Goal: Obtain resource: Obtain resource

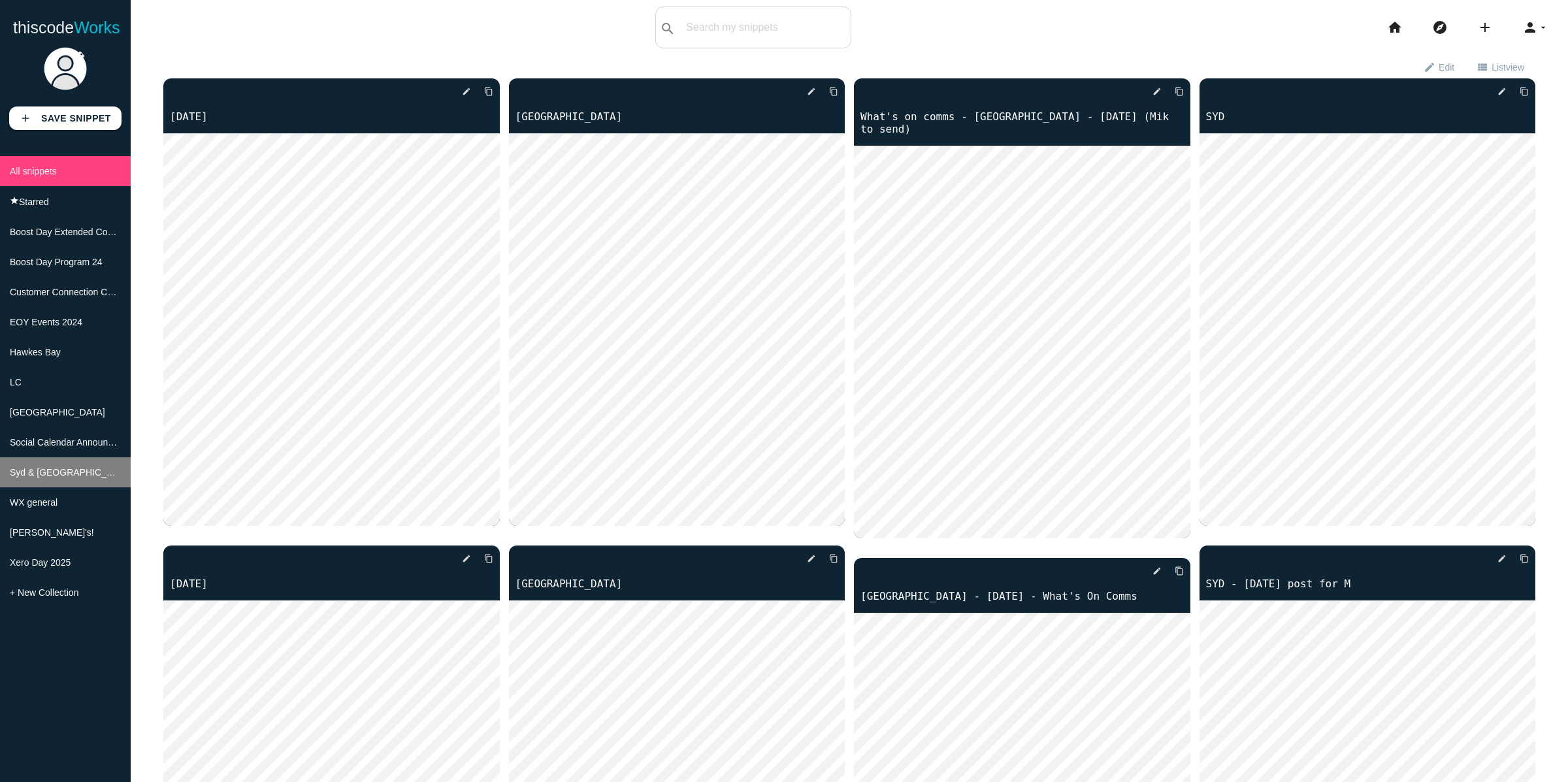
click at [69, 470] on span "Syd & [GEOGRAPHIC_DATA]" at bounding box center [70, 472] width 122 height 11
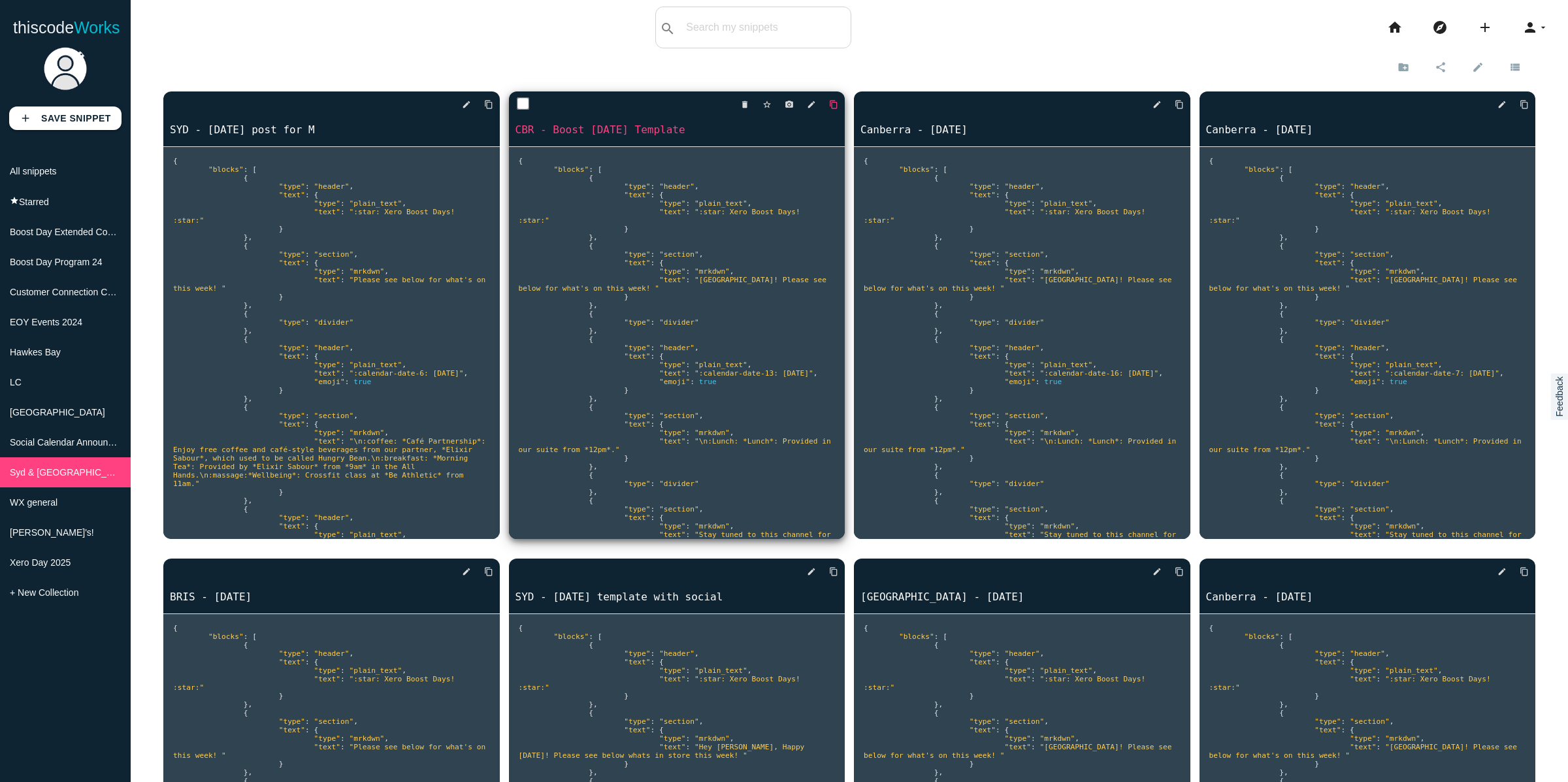
click at [831, 106] on icon "content_copy" at bounding box center [833, 104] width 9 height 24
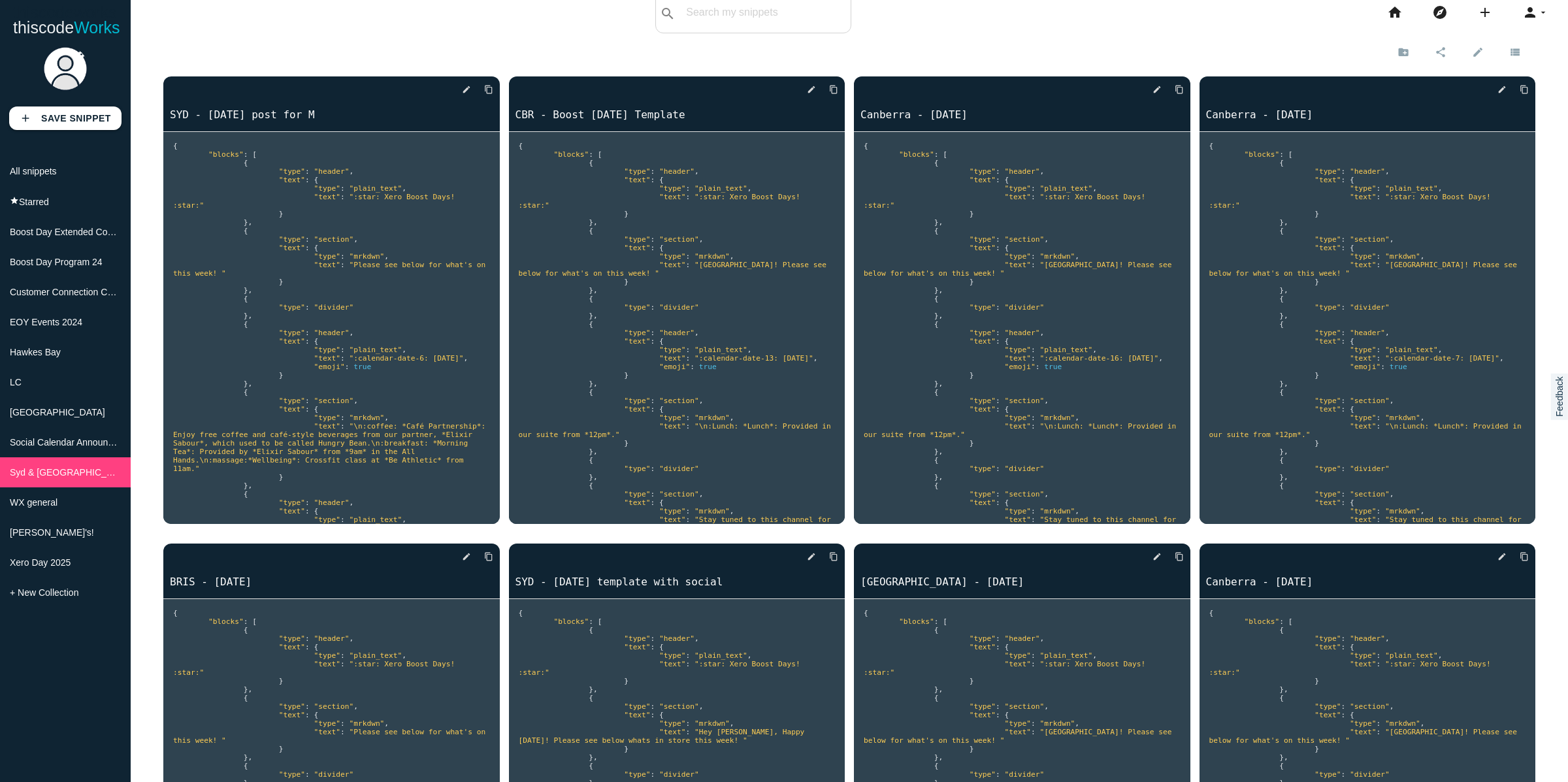
scroll to position [17, 0]
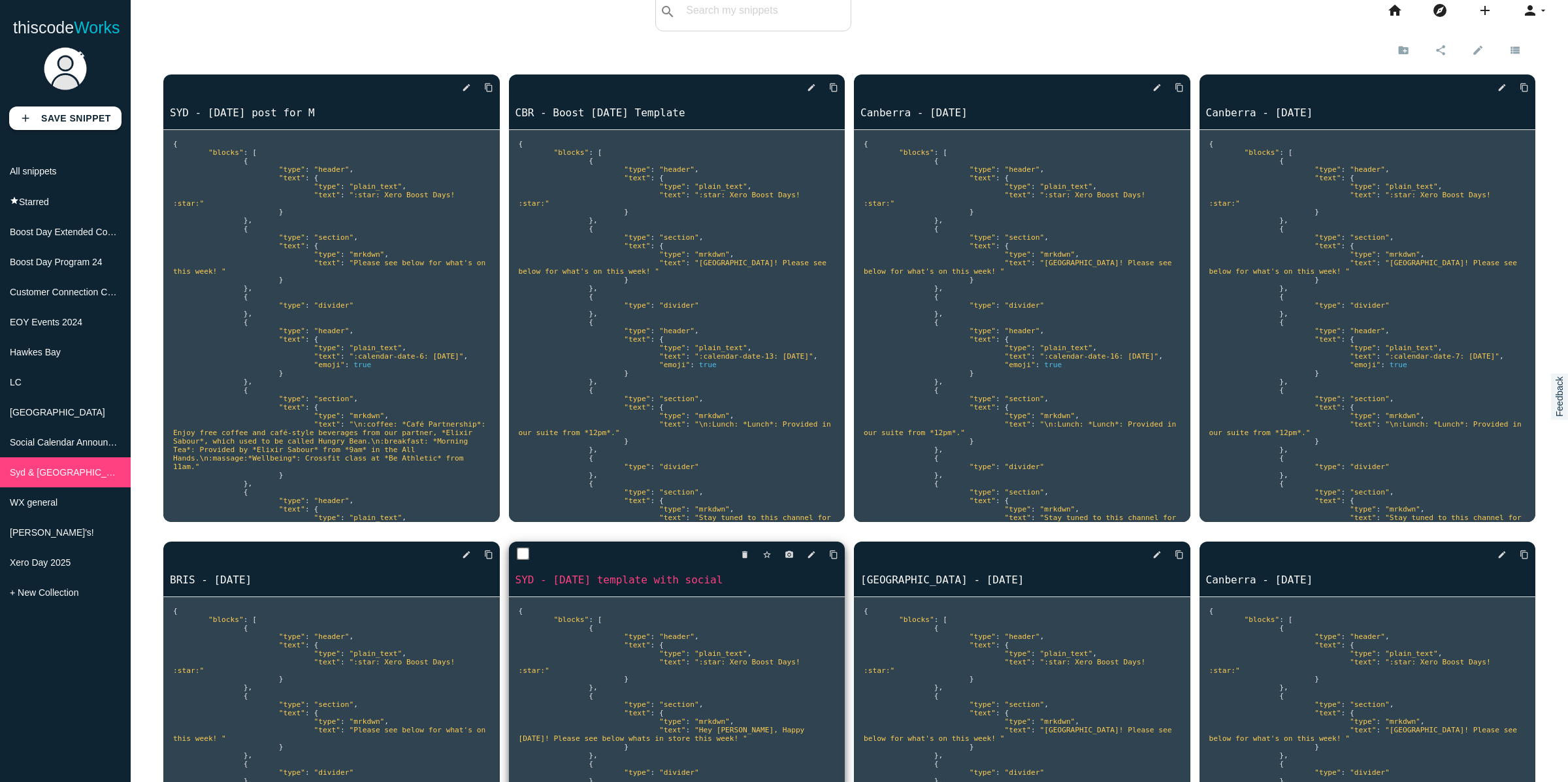
click at [841, 552] on div "delete star_border photo_camera edit content_copy" at bounding box center [677, 555] width 336 height 26
click at [834, 555] on icon "content_copy" at bounding box center [833, 554] width 9 height 24
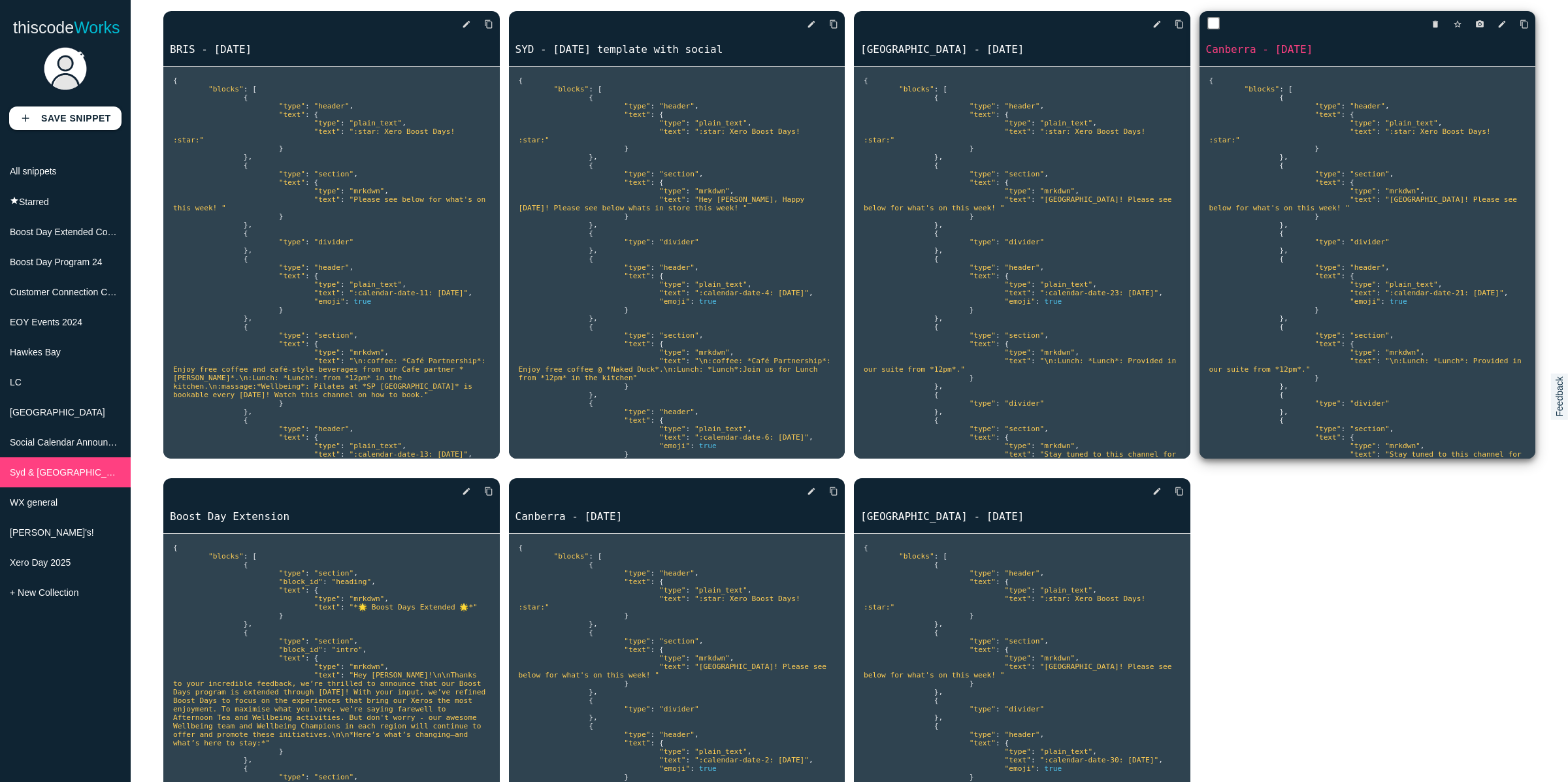
scroll to position [0, 0]
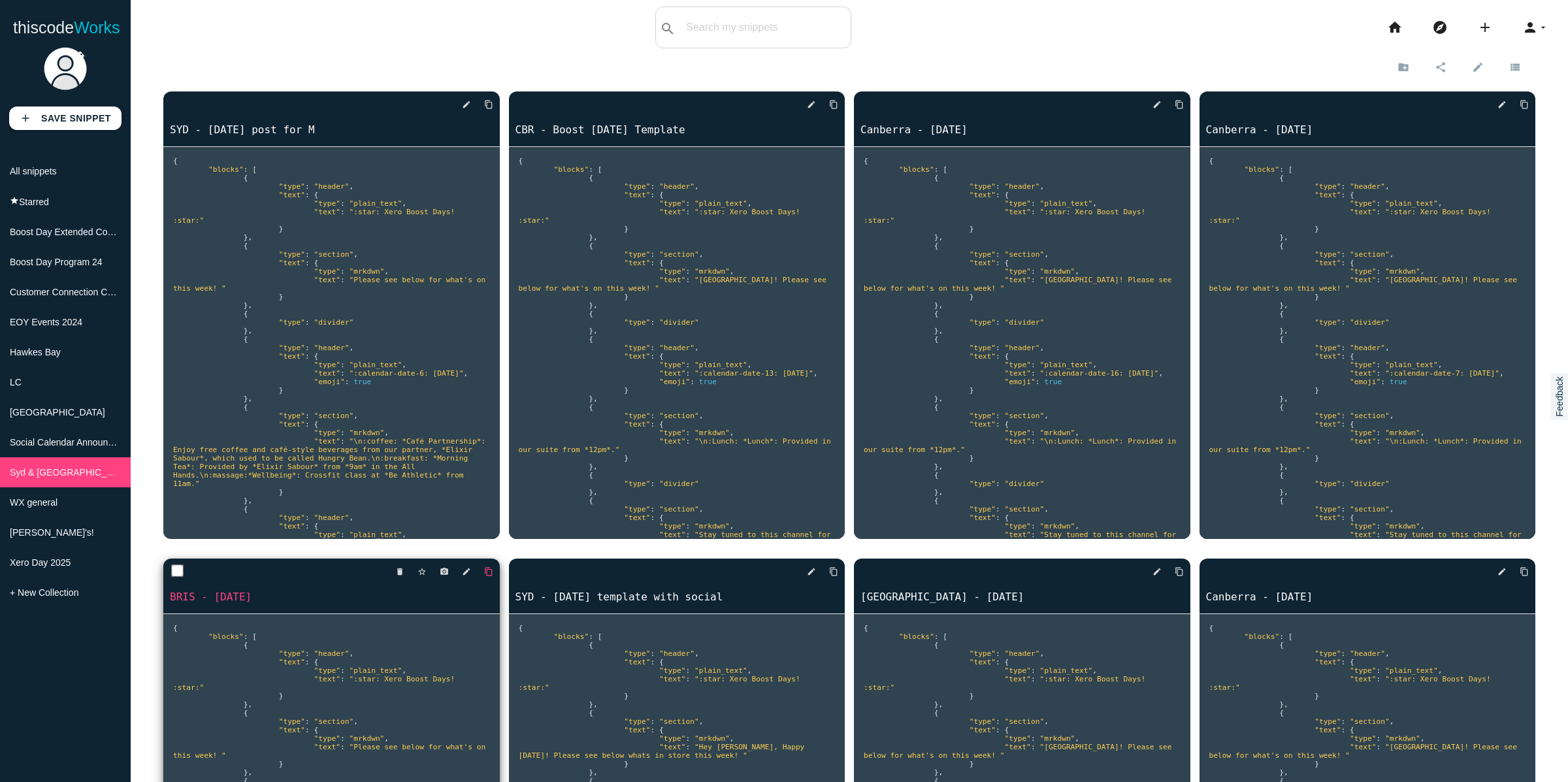
click at [490, 569] on icon "content_copy" at bounding box center [489, 571] width 9 height 24
